Goal: Task Accomplishment & Management: Use online tool/utility

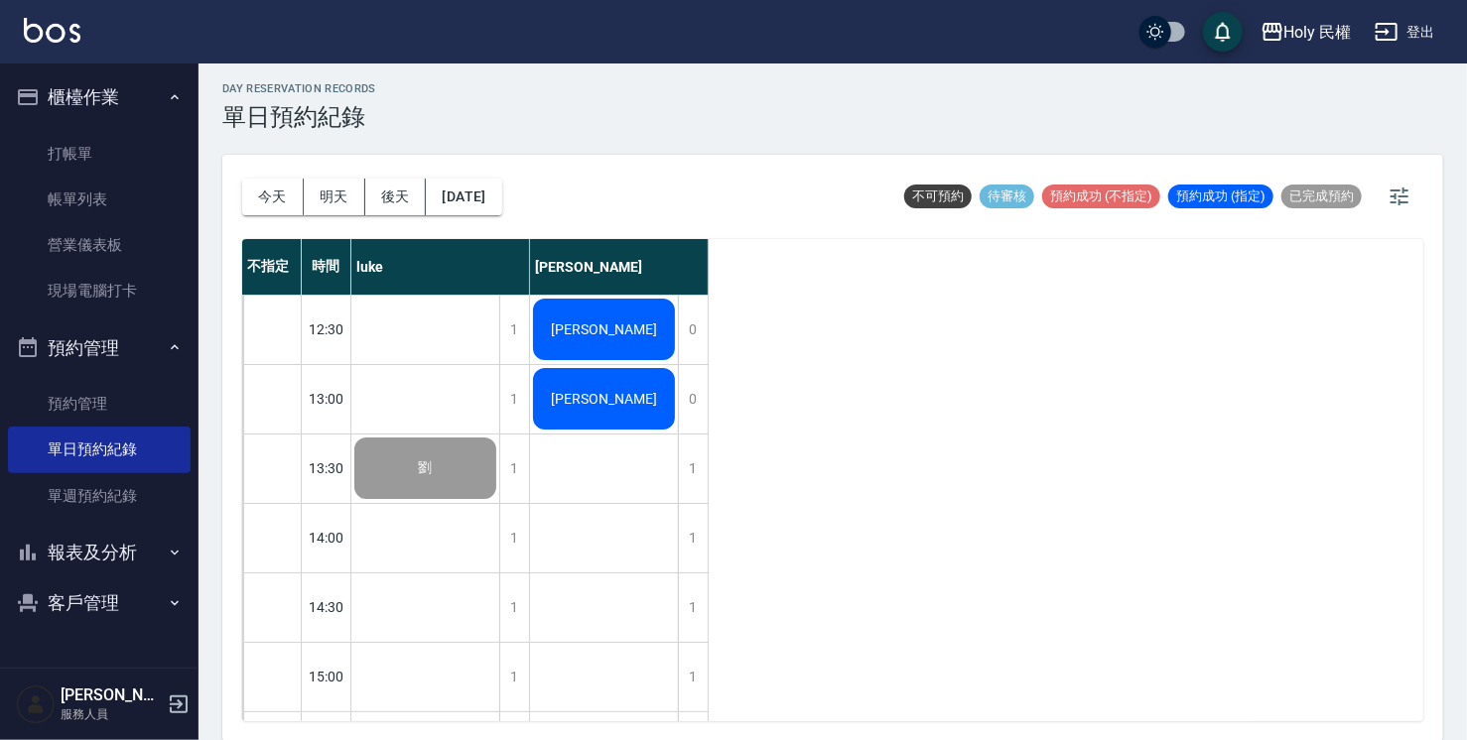
scroll to position [700, 0]
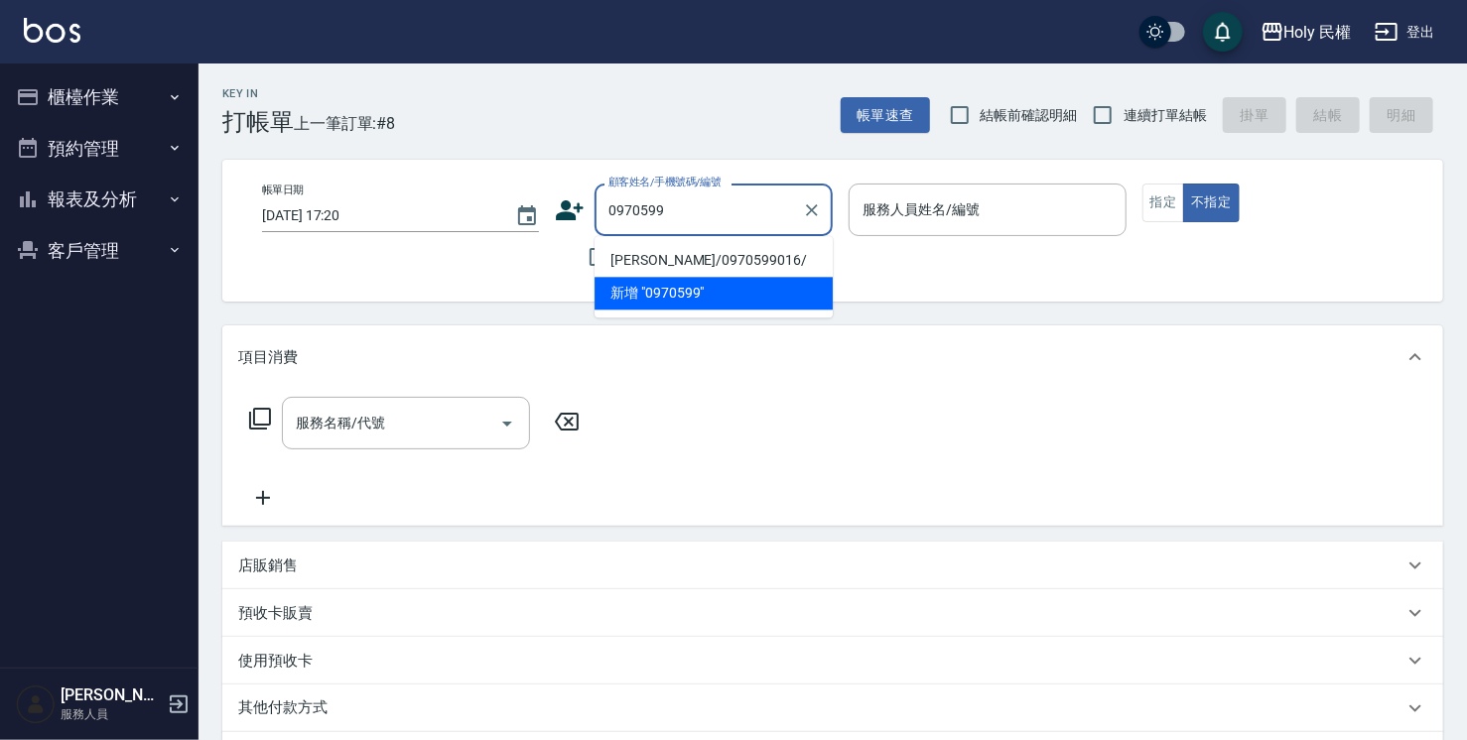
click at [774, 255] on li "[PERSON_NAME]/0970599016/" at bounding box center [714, 260] width 238 height 33
type input "[PERSON_NAME]/0970599016/"
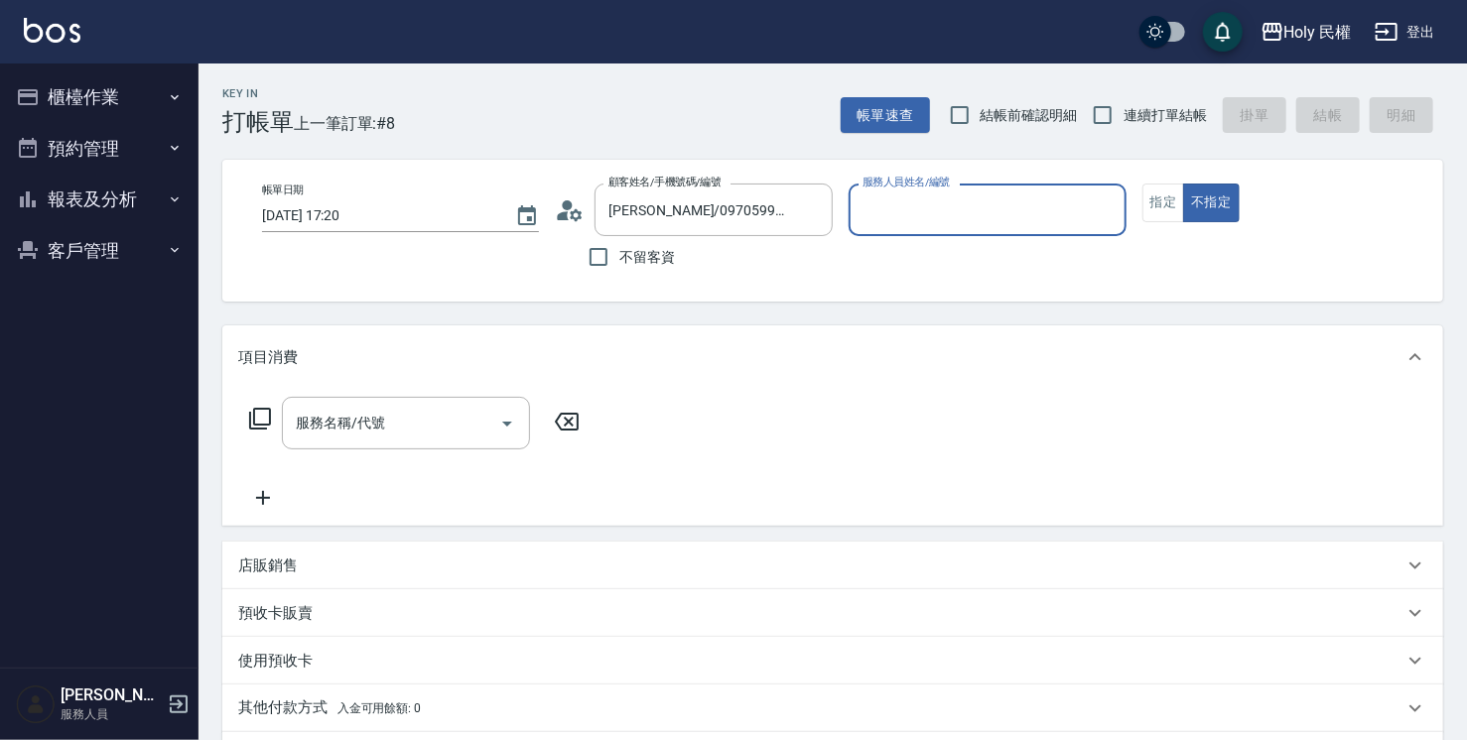
click at [968, 220] on input "服務人員姓名/編號" at bounding box center [987, 210] width 259 height 35
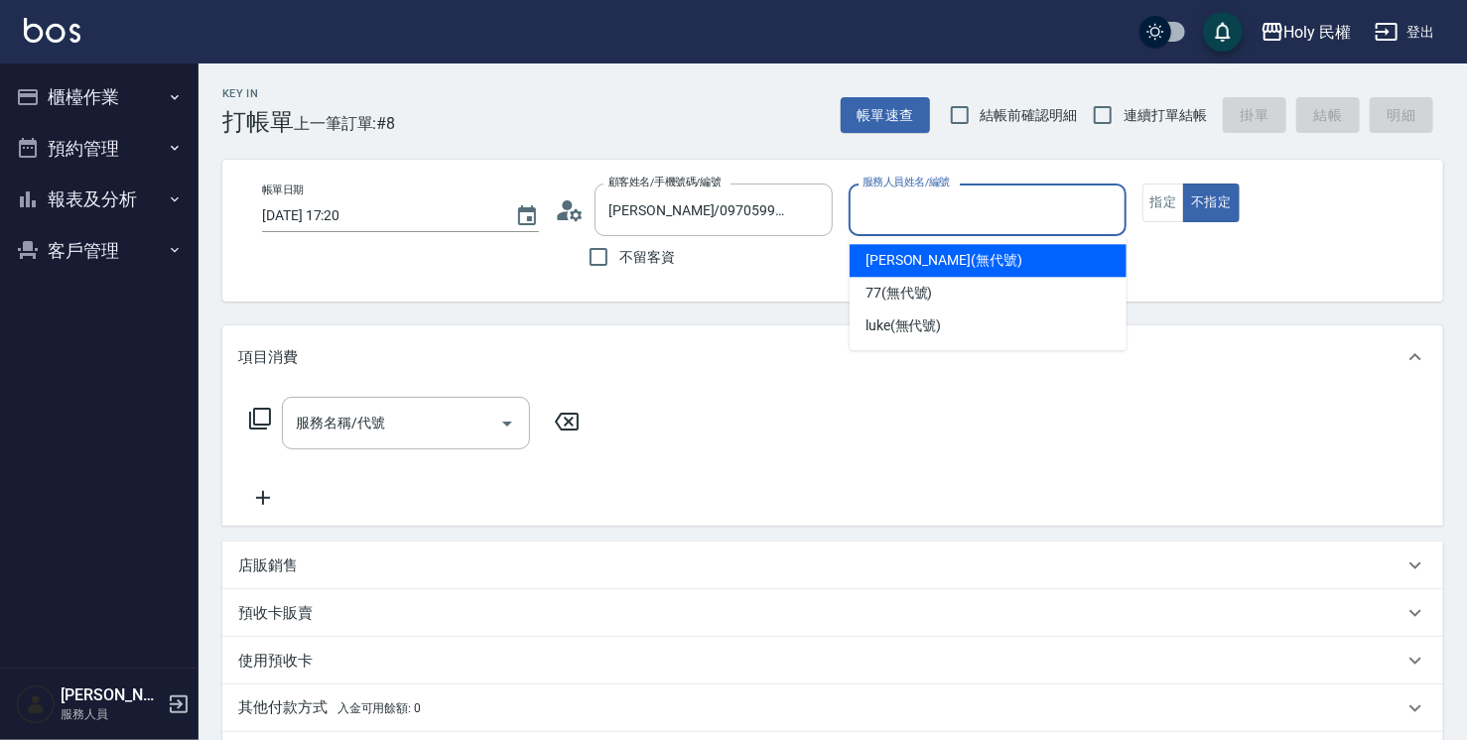
click at [968, 261] on div "Ella (無代號)" at bounding box center [988, 260] width 277 height 33
type input "Ella(無代號)"
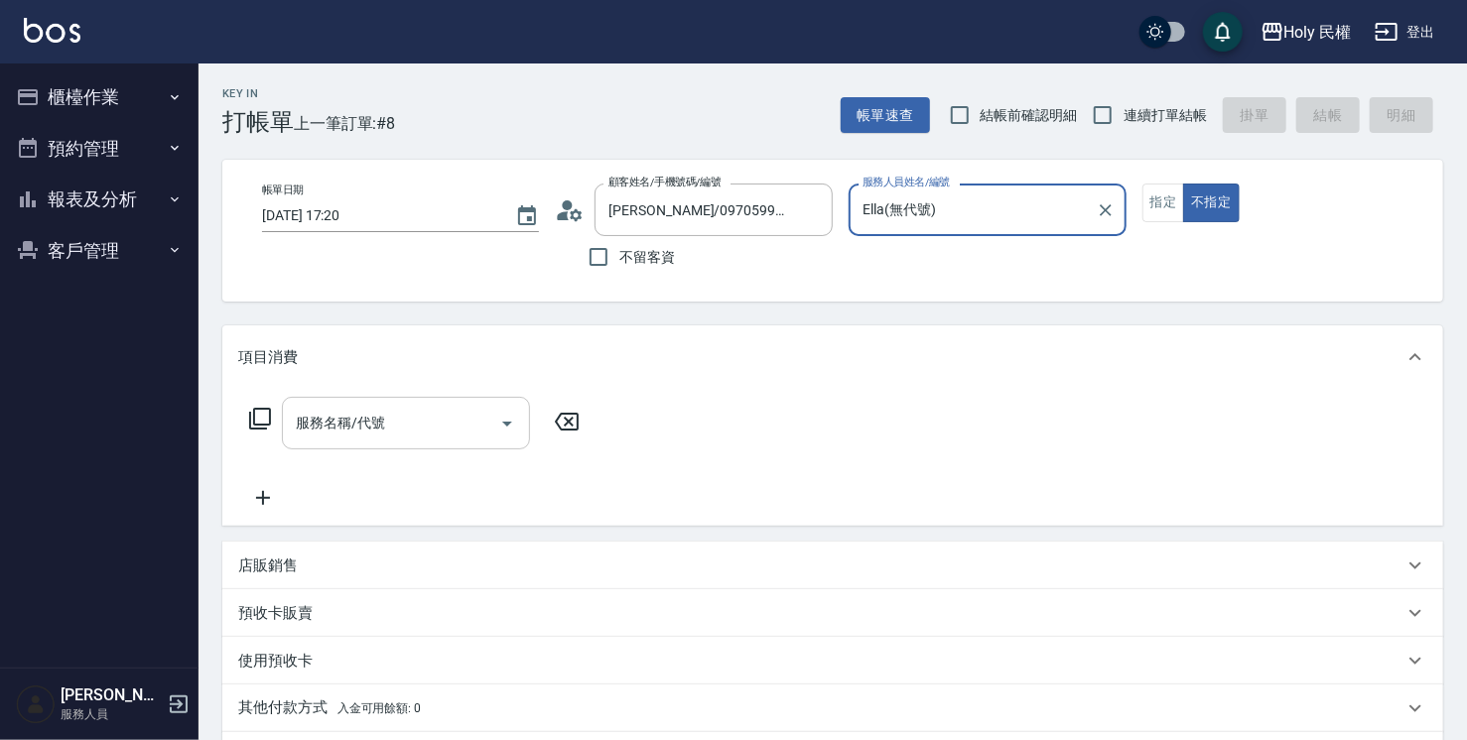
click at [406, 411] on input "服務名稱/代號" at bounding box center [391, 423] width 200 height 35
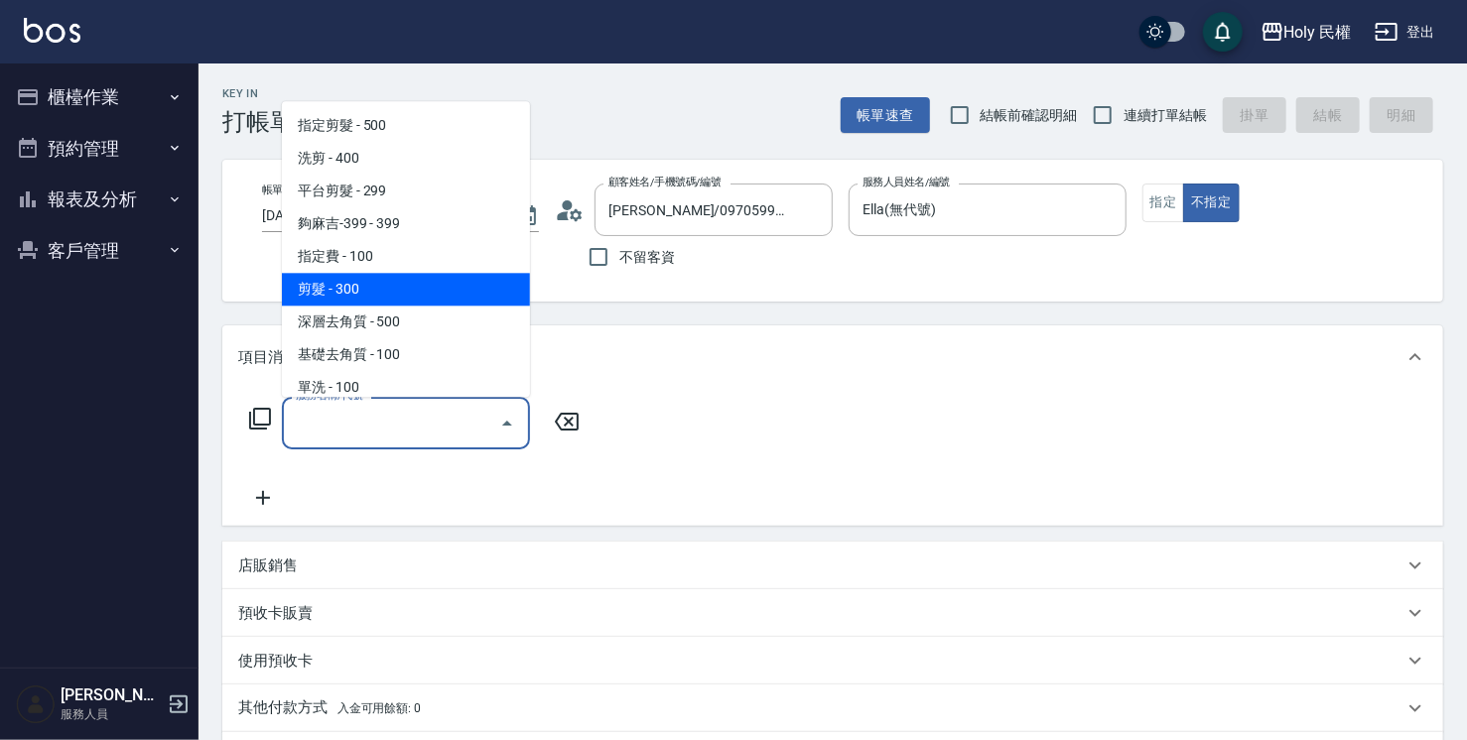
click at [428, 288] on span "剪髮 - 300" at bounding box center [406, 289] width 248 height 33
type input "剪髮(C02)"
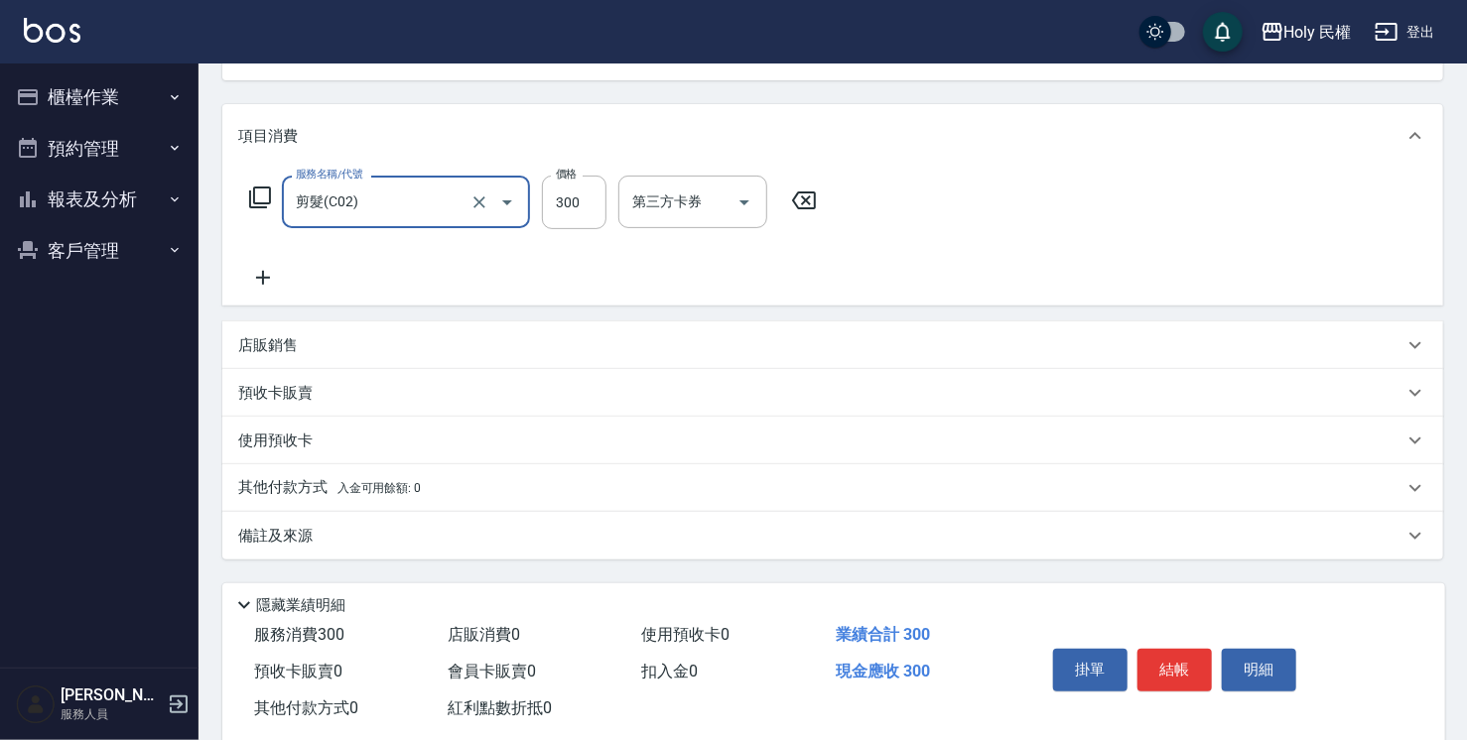
scroll to position [262, 0]
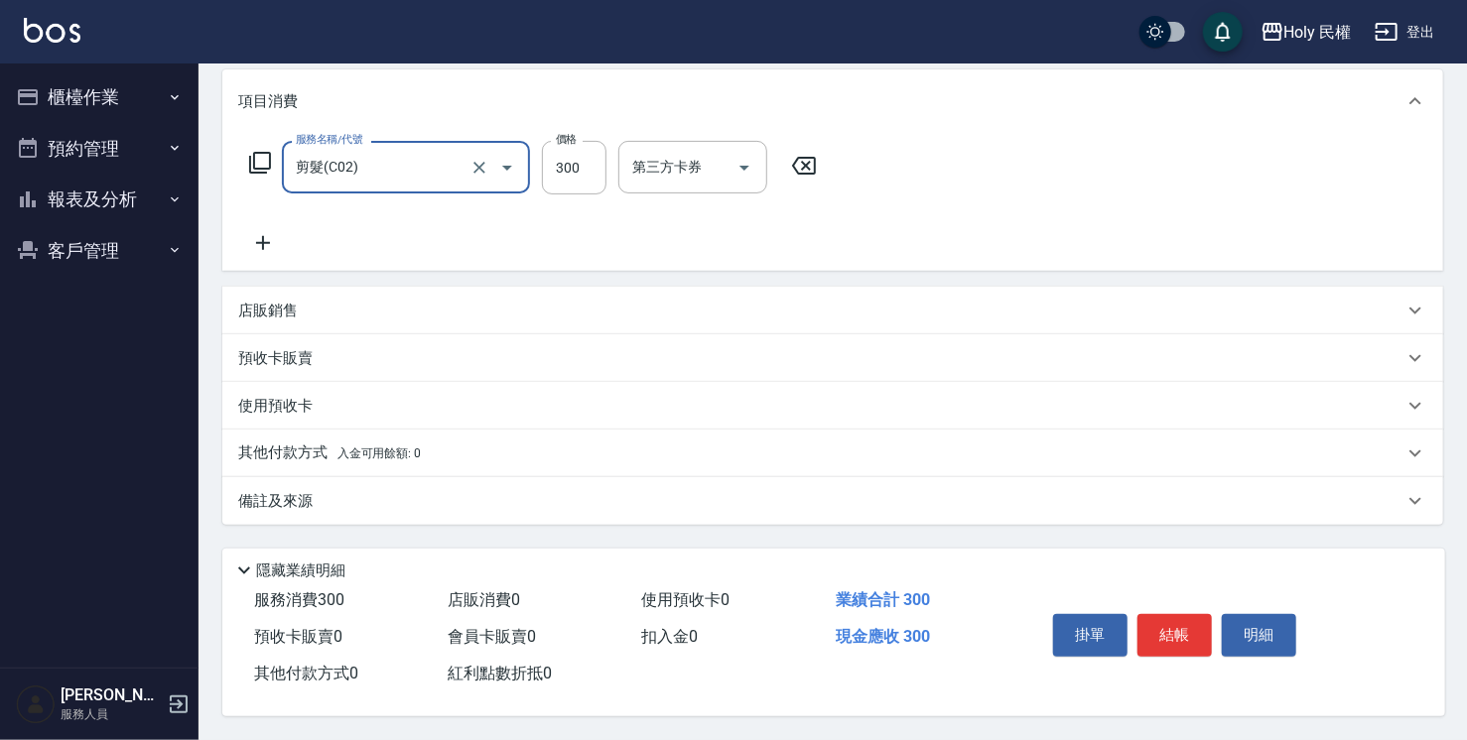
click at [703, 482] on div "備註及來源" at bounding box center [832, 501] width 1221 height 48
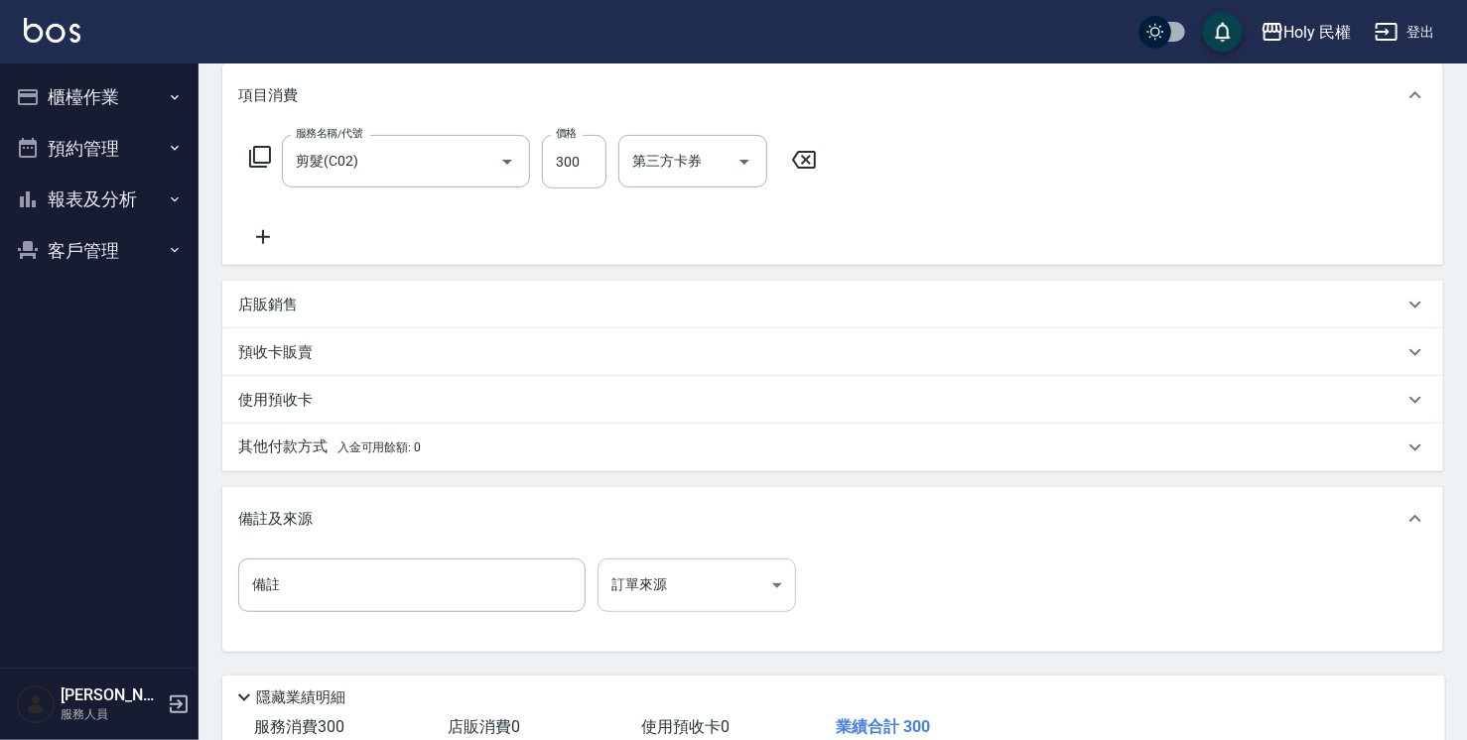
click at [699, 578] on body "Holy 民權 登出 櫃檯作業 打帳單 帳單列表 營業儀表板 現場電腦打卡 預約管理 預約管理 單日預約紀錄 單週預約紀錄 報表及分析 報表目錄 店家日報表 …" at bounding box center [733, 303] width 1467 height 1130
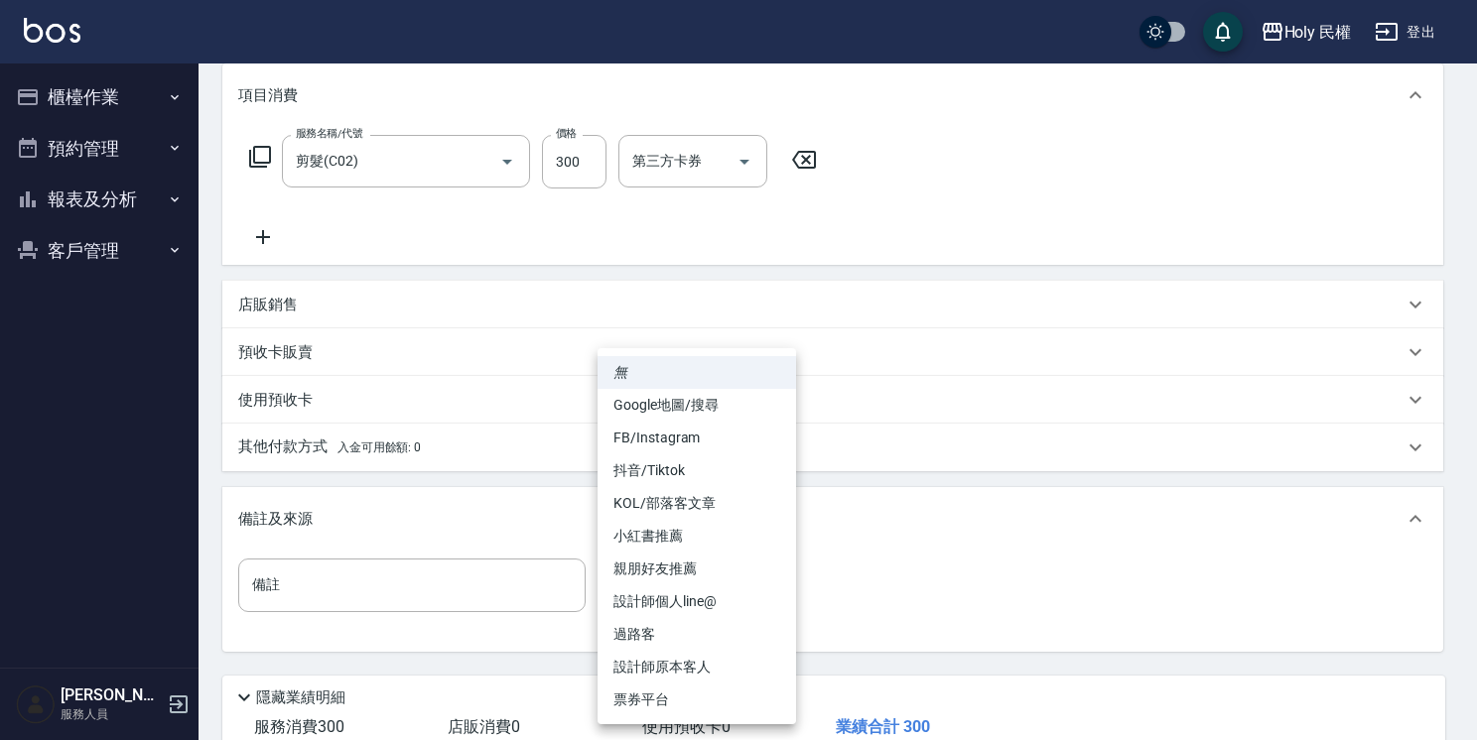
click at [694, 649] on li "過路客" at bounding box center [697, 634] width 199 height 33
type input "過路客"
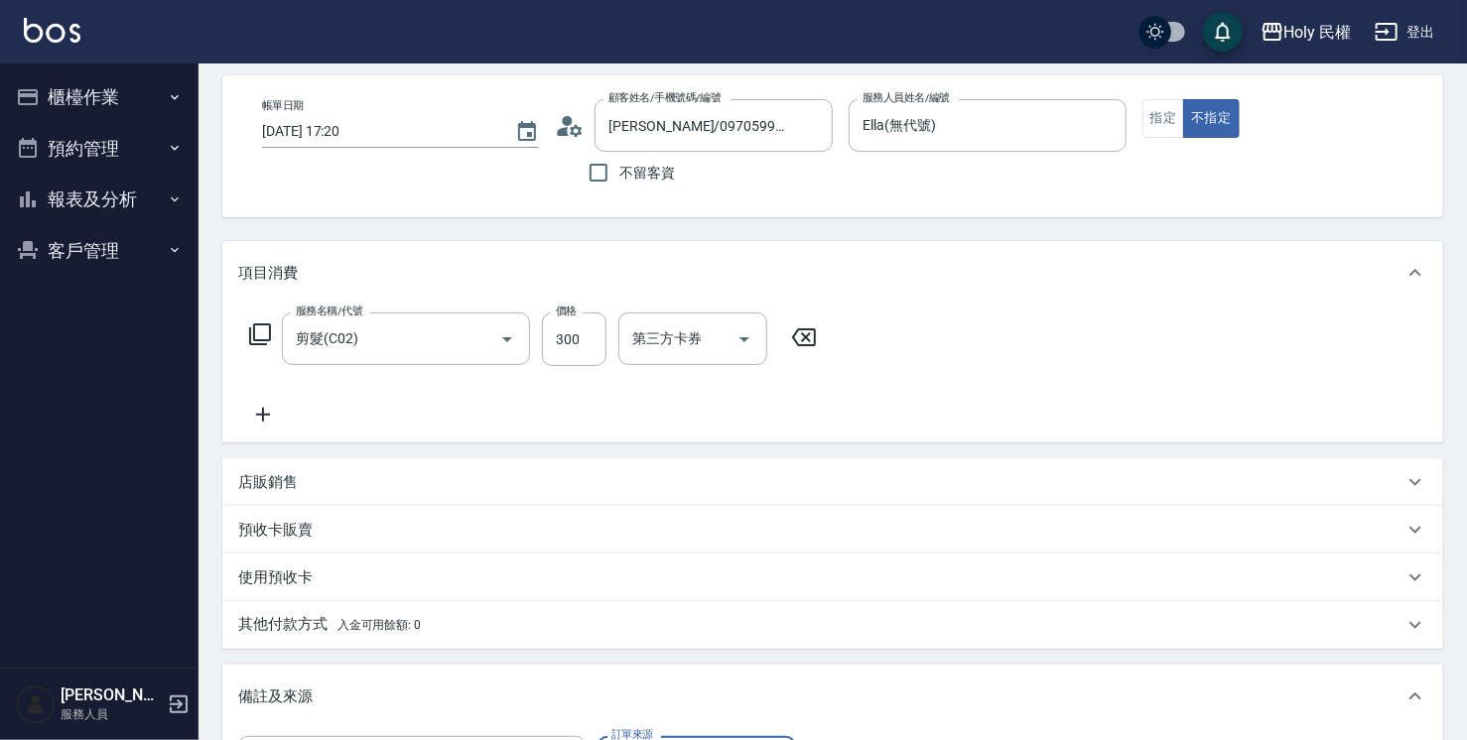
scroll to position [0, 0]
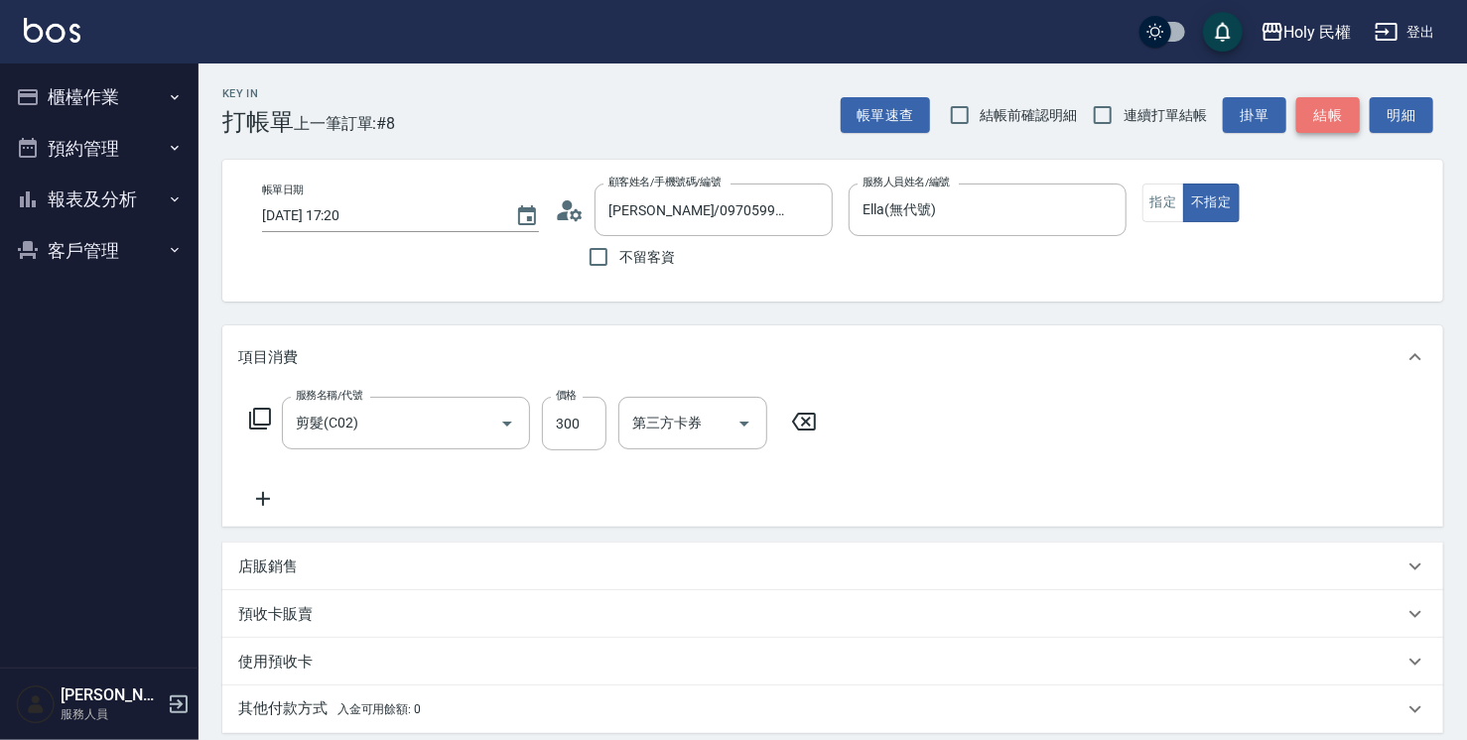
click at [1300, 118] on button "結帳" at bounding box center [1328, 115] width 64 height 37
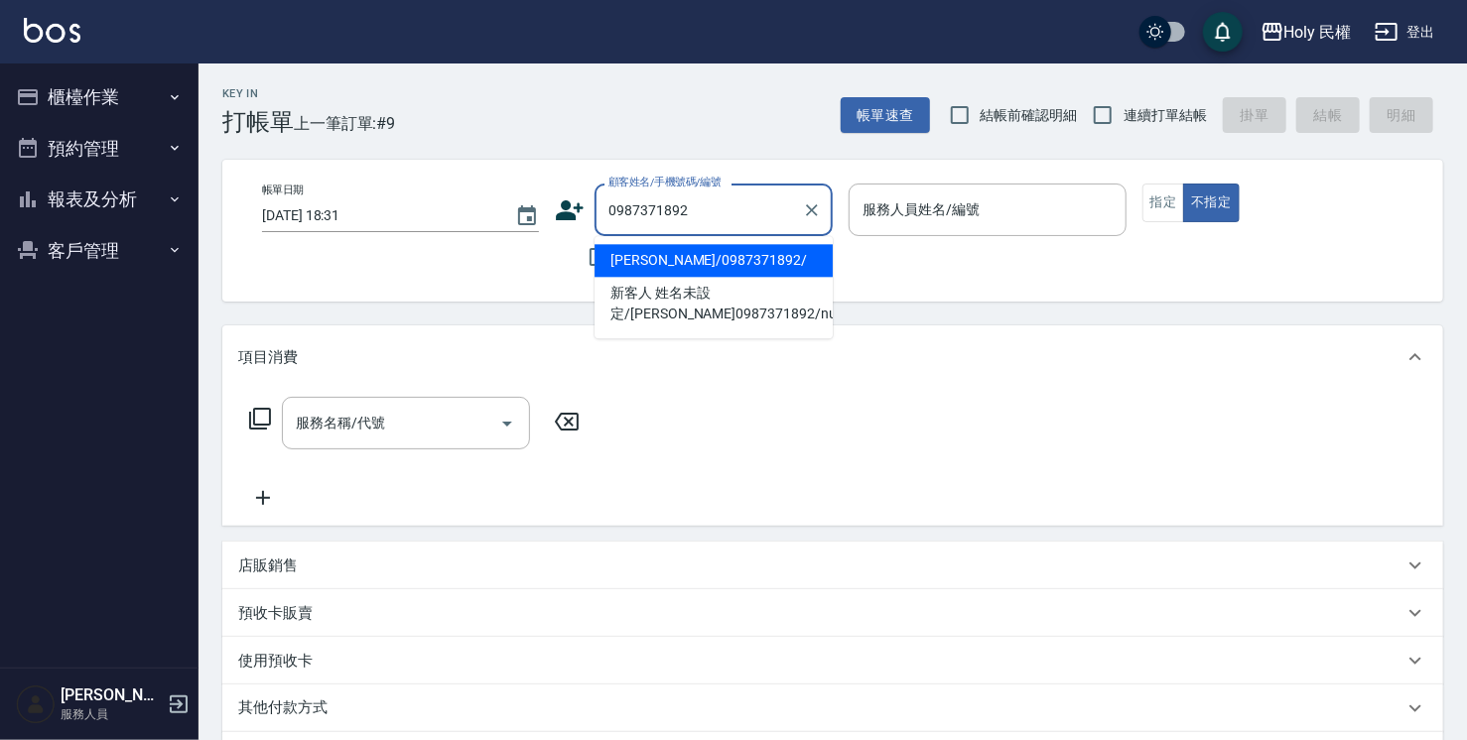
click at [686, 268] on li "卡爾/0987371892/" at bounding box center [714, 260] width 238 height 33
type input "卡爾/0987371892/"
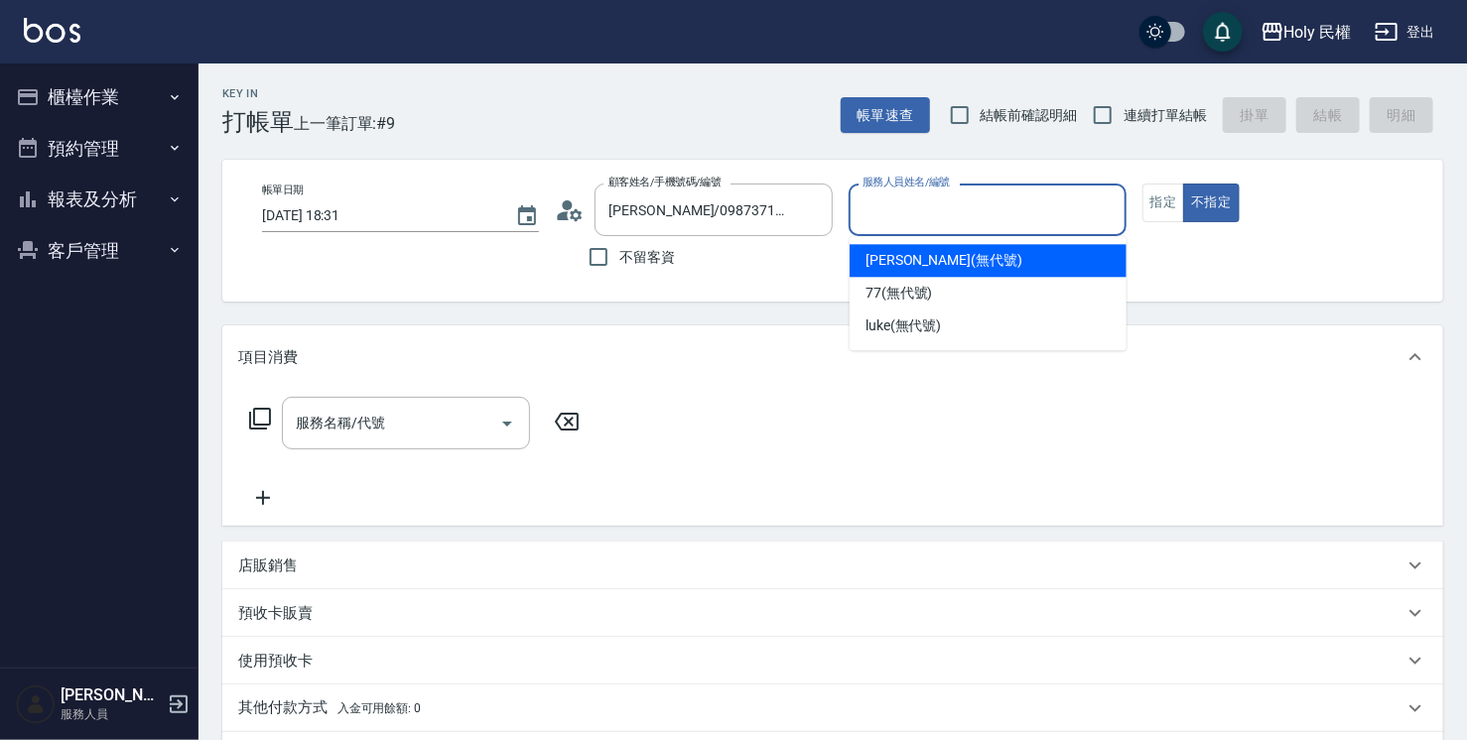
click at [937, 221] on input "服務人員姓名/編號" at bounding box center [987, 210] width 259 height 35
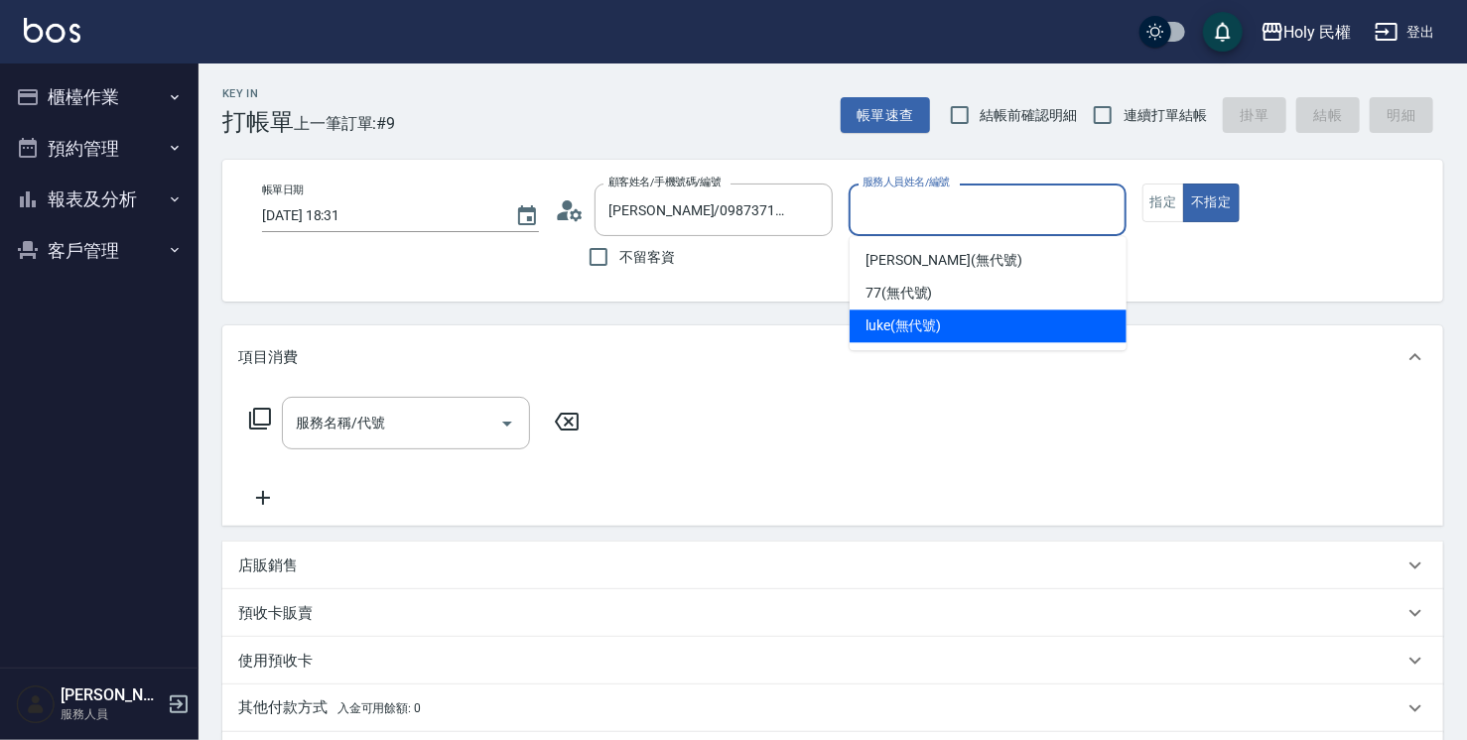
click at [926, 332] on span "luke (無代號)" at bounding box center [904, 326] width 76 height 21
type input "luke(無代號)"
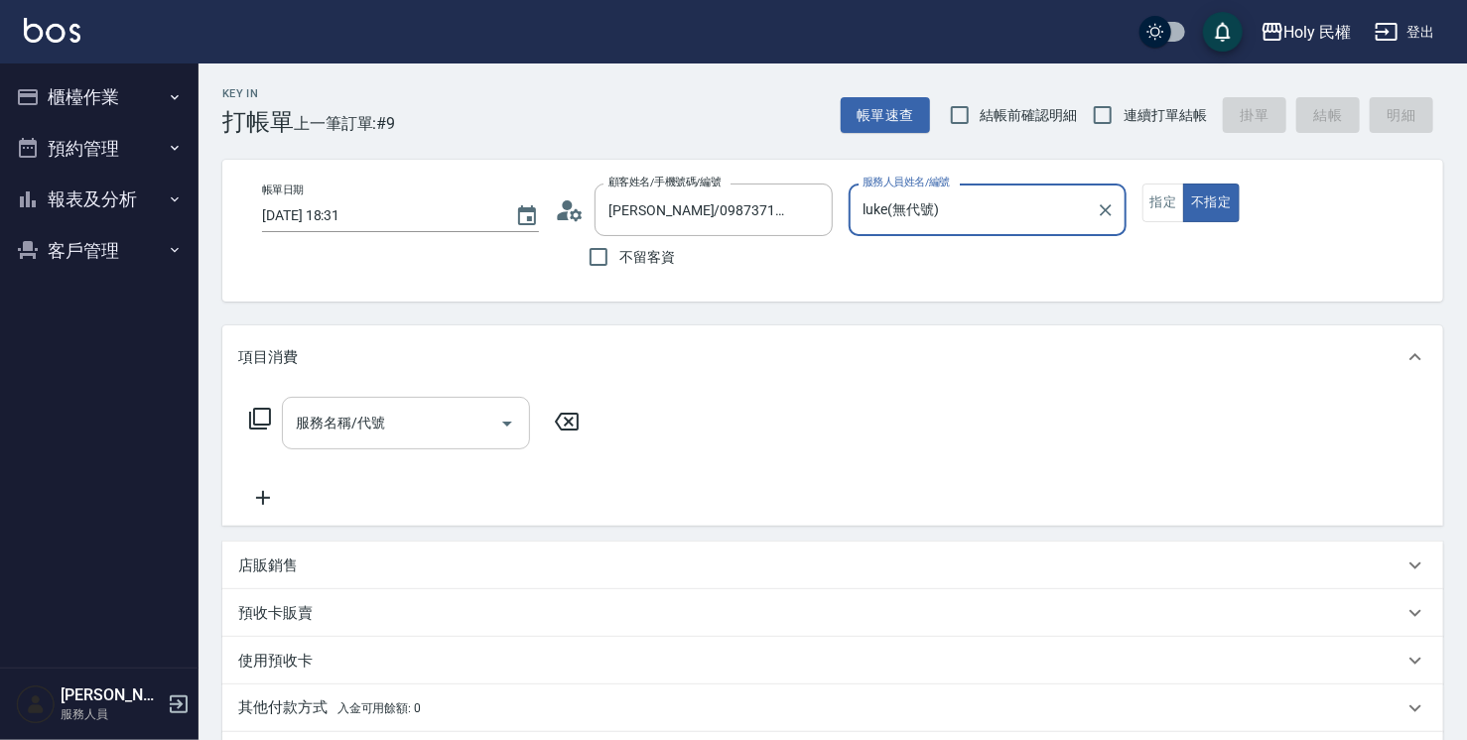
click at [429, 441] on div "服務名稱/代號" at bounding box center [406, 423] width 248 height 53
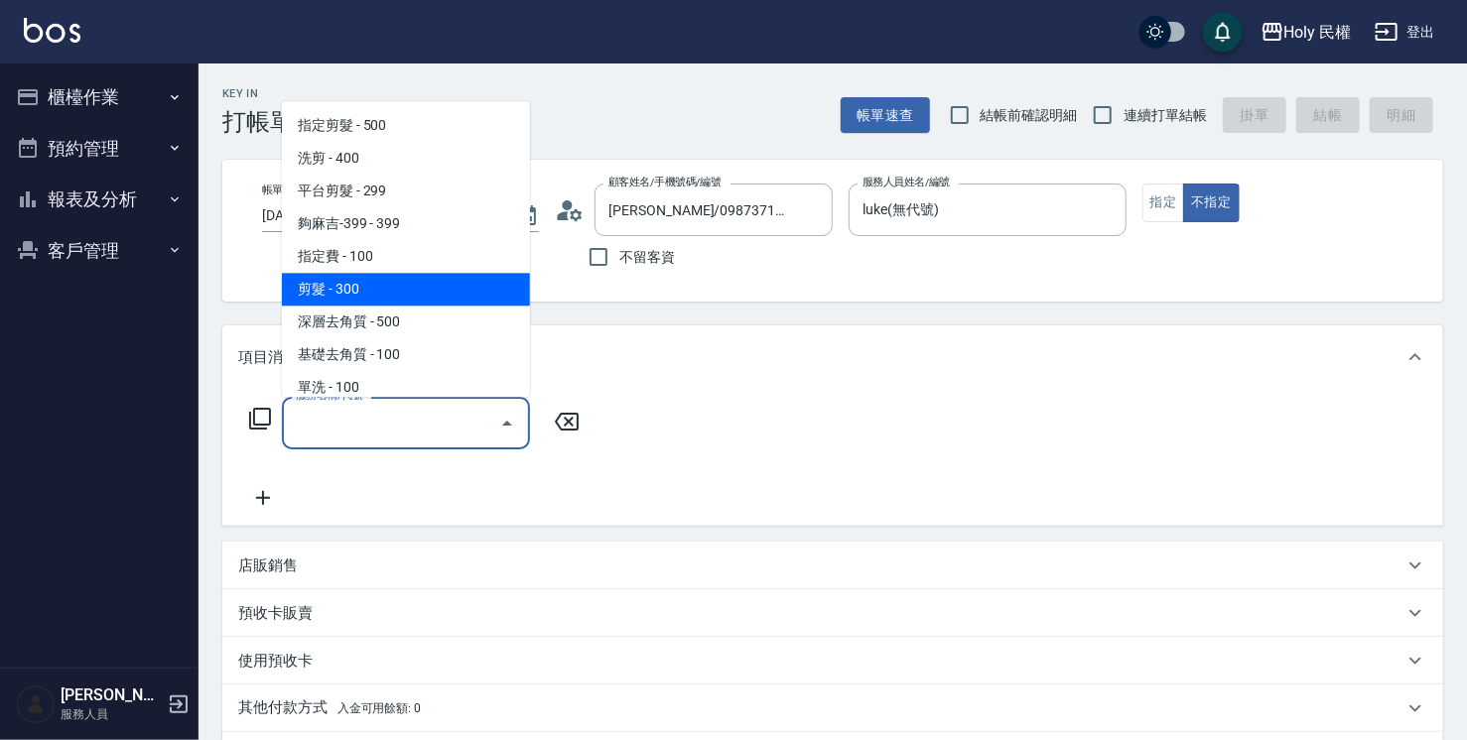
click at [365, 282] on span "剪髮 - 300" at bounding box center [406, 289] width 248 height 33
type input "剪髮(C02)"
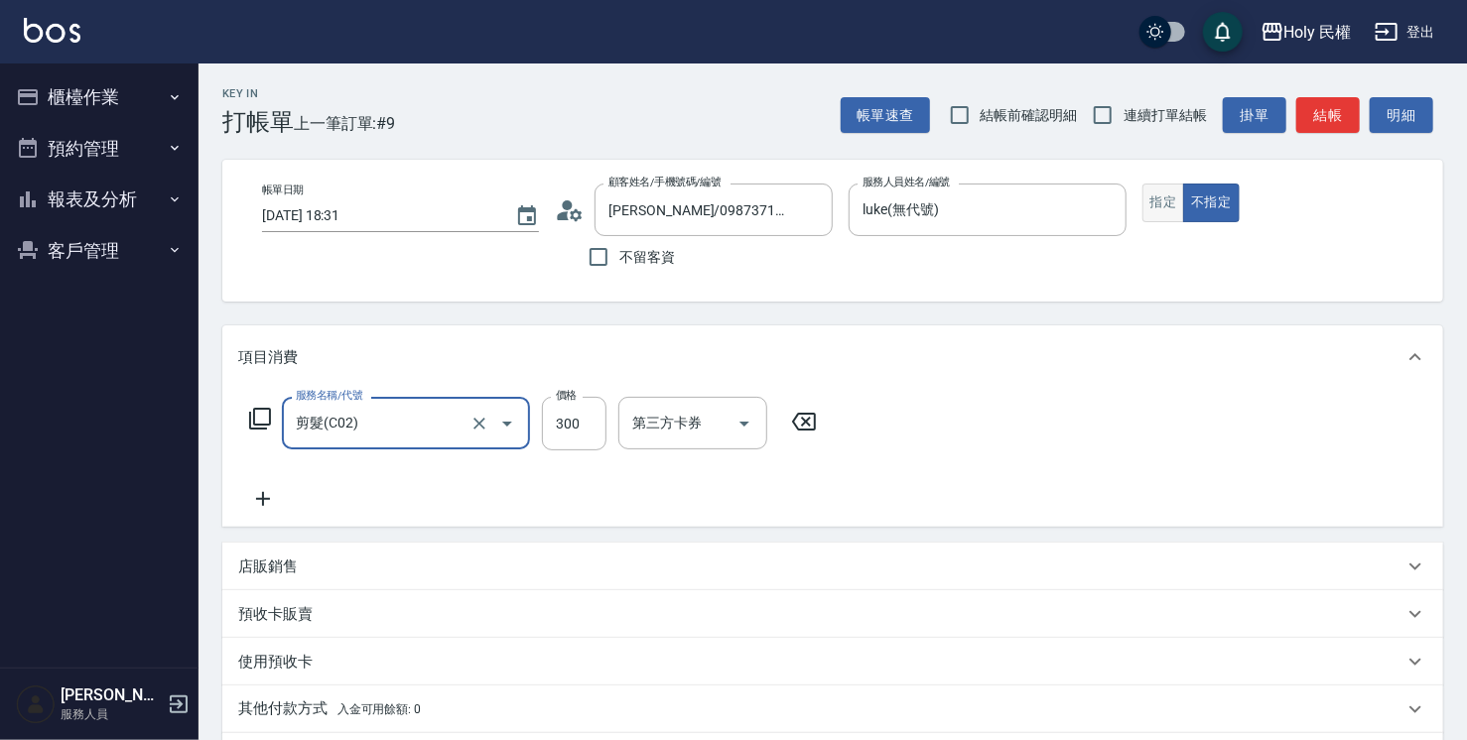
click at [1161, 197] on button "指定" at bounding box center [1163, 203] width 43 height 39
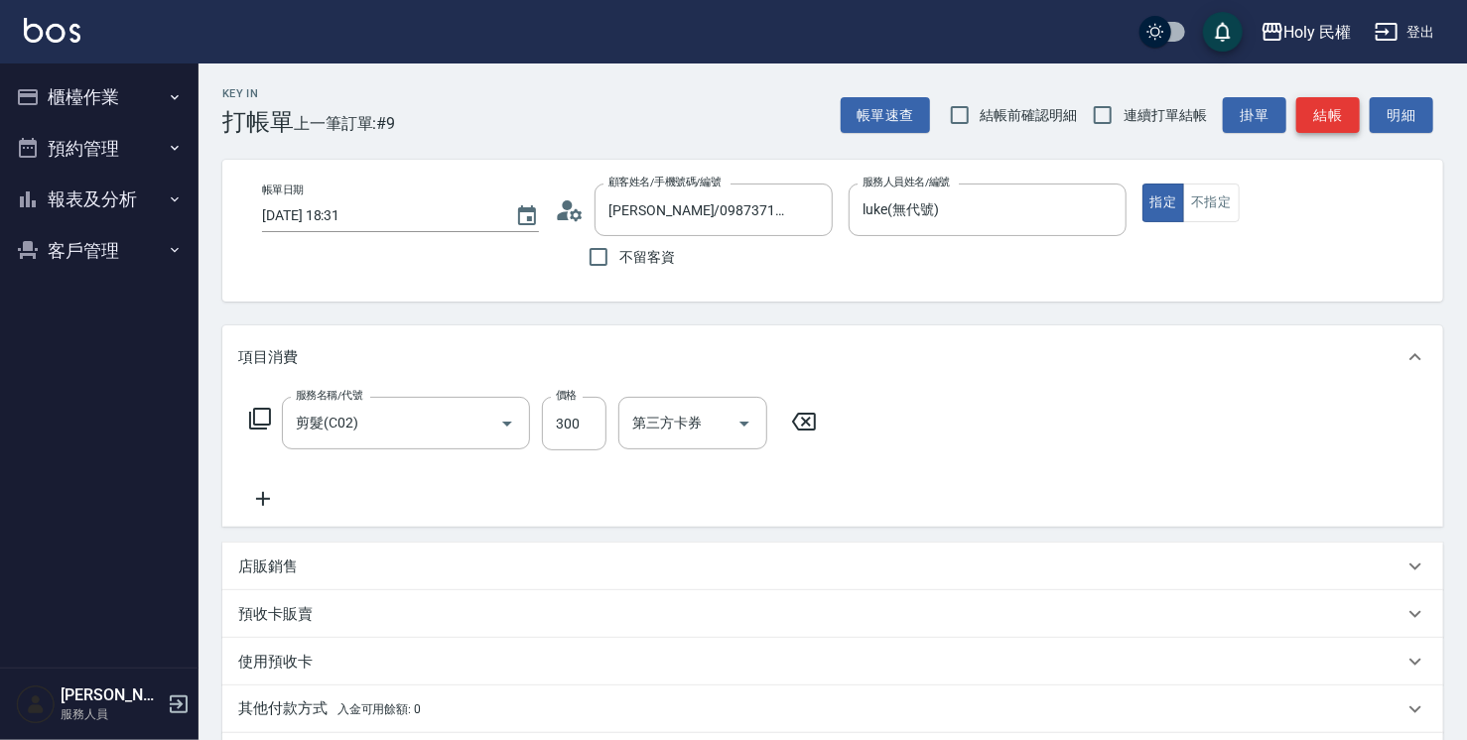
click at [1333, 116] on button "結帳" at bounding box center [1328, 115] width 64 height 37
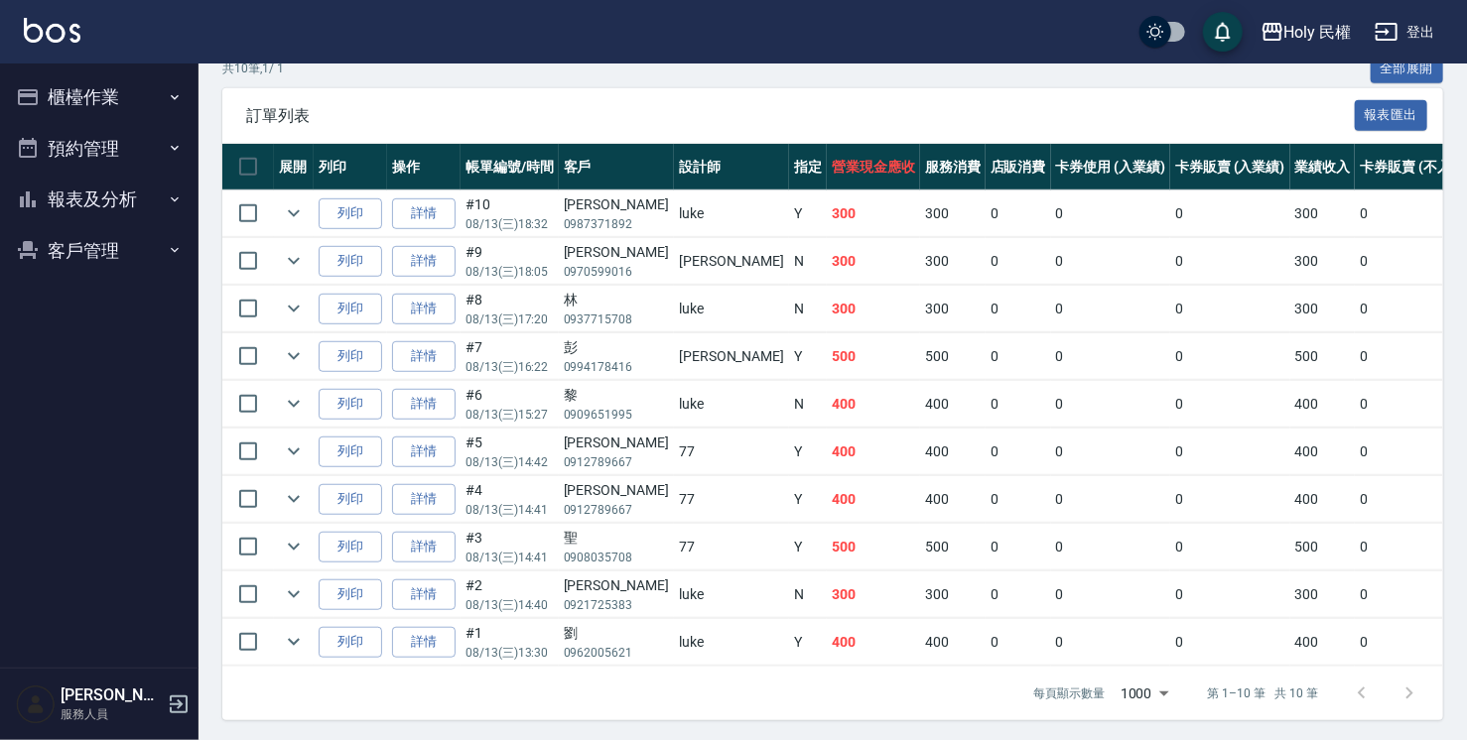
scroll to position [484, 0]
